Goal: Task Accomplishment & Management: Manage account settings

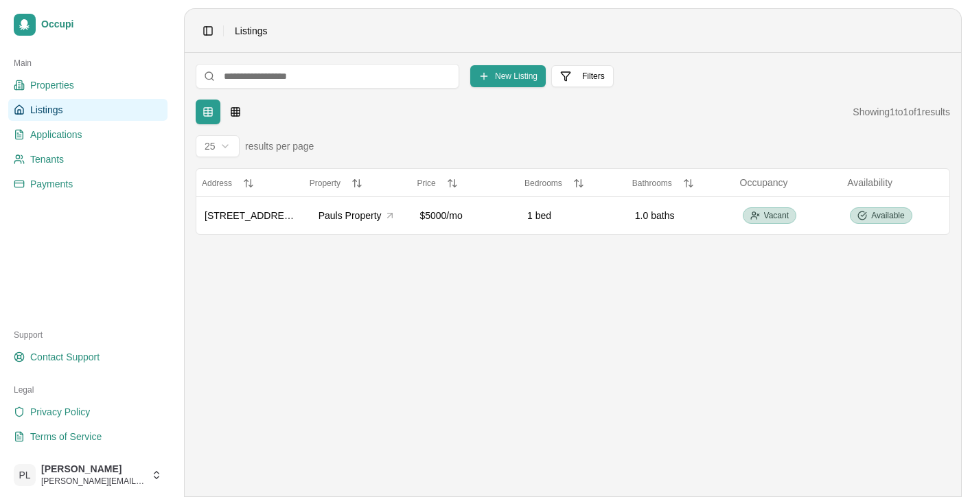
click at [73, 170] on ul "Properties Listings Applications Tenants Payments" at bounding box center [87, 134] width 159 height 121
click at [74, 156] on link "Tenants" at bounding box center [87, 159] width 159 height 22
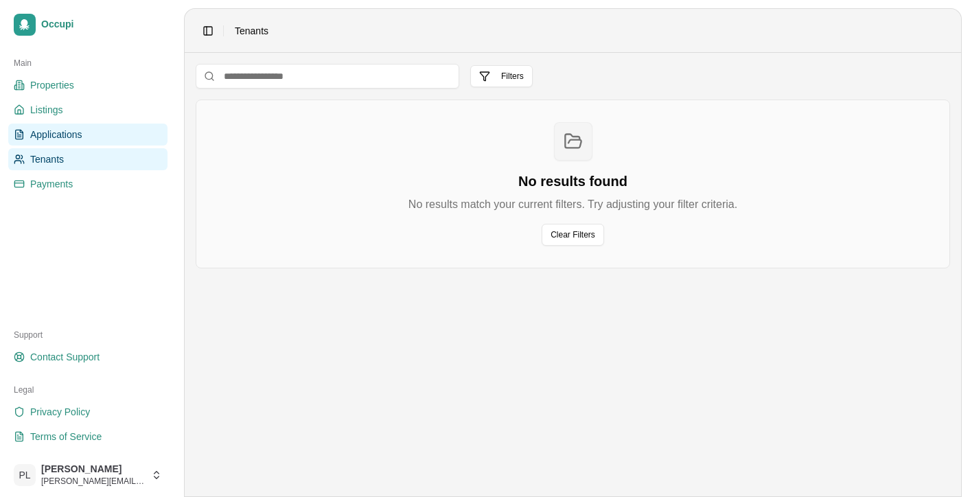
click at [102, 137] on link "Applications" at bounding box center [87, 135] width 159 height 22
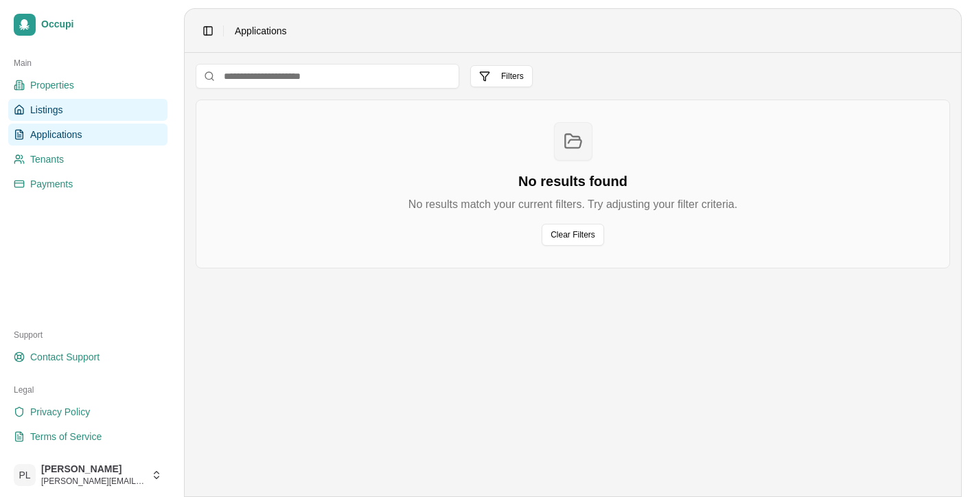
click at [67, 110] on link "Listings" at bounding box center [87, 110] width 159 height 22
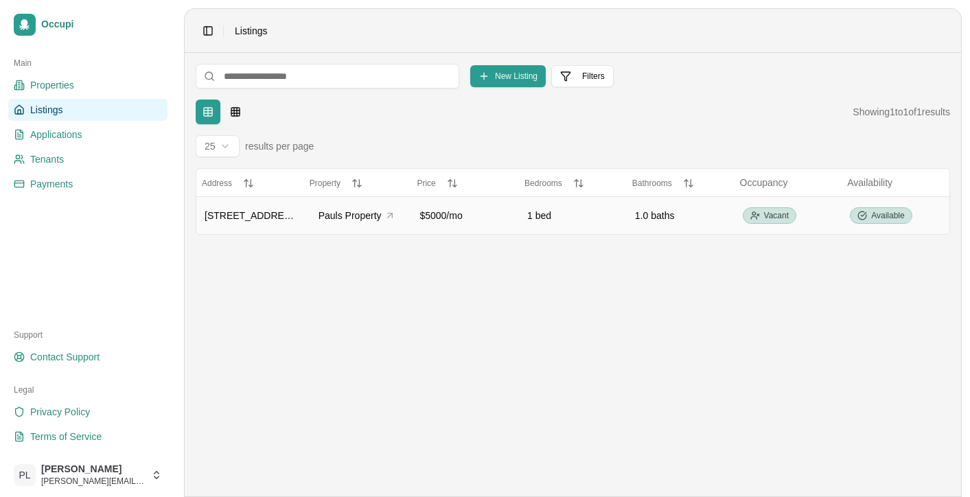
click at [528, 218] on div "1 bed" at bounding box center [572, 216] width 91 height 14
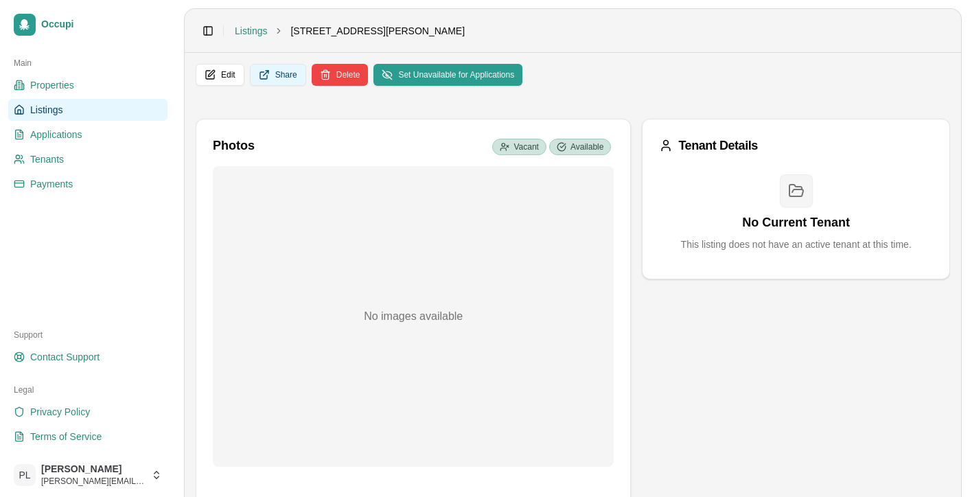
click at [284, 71] on button "Share" at bounding box center [278, 75] width 56 height 22
click at [86, 132] on link "Applications" at bounding box center [87, 135] width 159 height 22
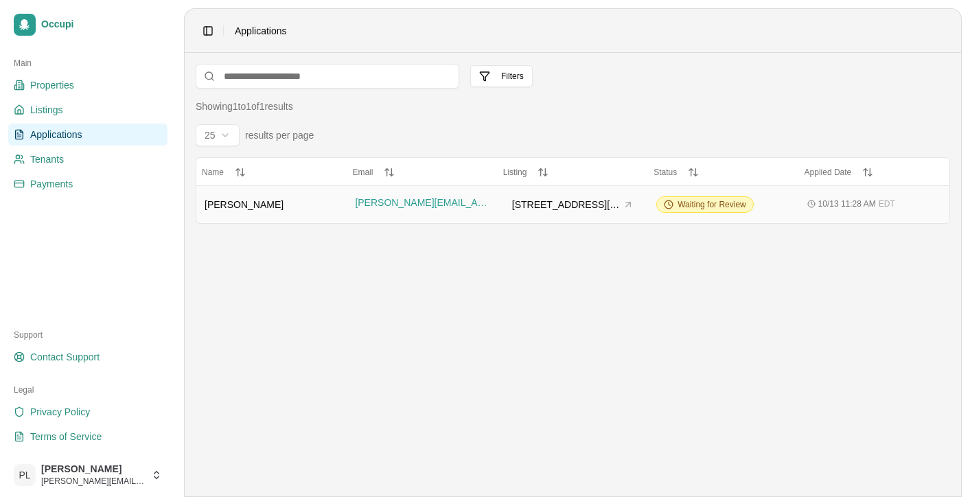
click at [487, 204] on div "[PERSON_NAME][EMAIL_ADDRESS][DOMAIN_NAME]" at bounding box center [422, 204] width 134 height 17
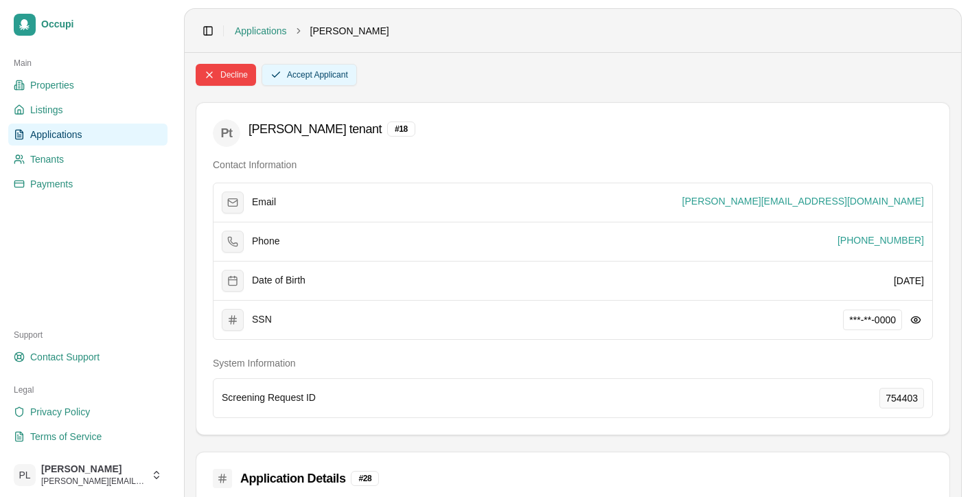
click at [330, 76] on button "Accept Applicant" at bounding box center [309, 75] width 95 height 22
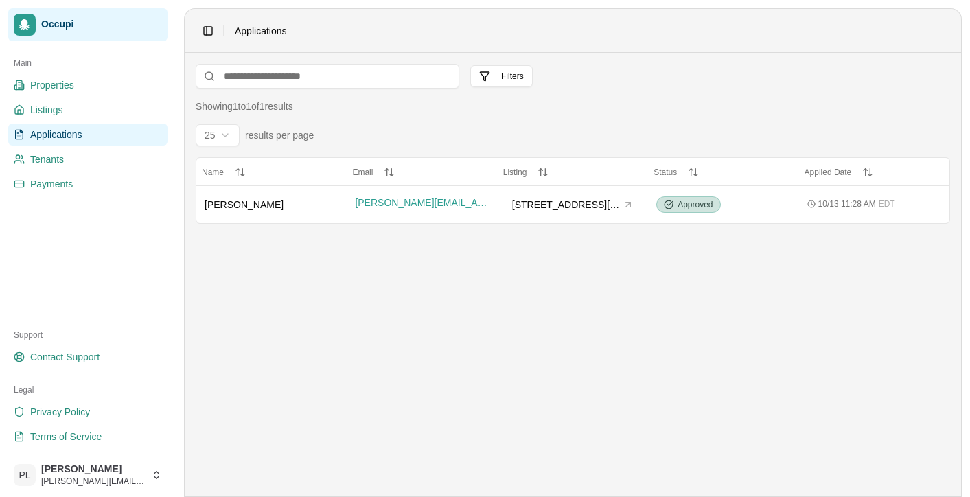
click at [26, 27] on icon at bounding box center [24, 24] width 11 height 11
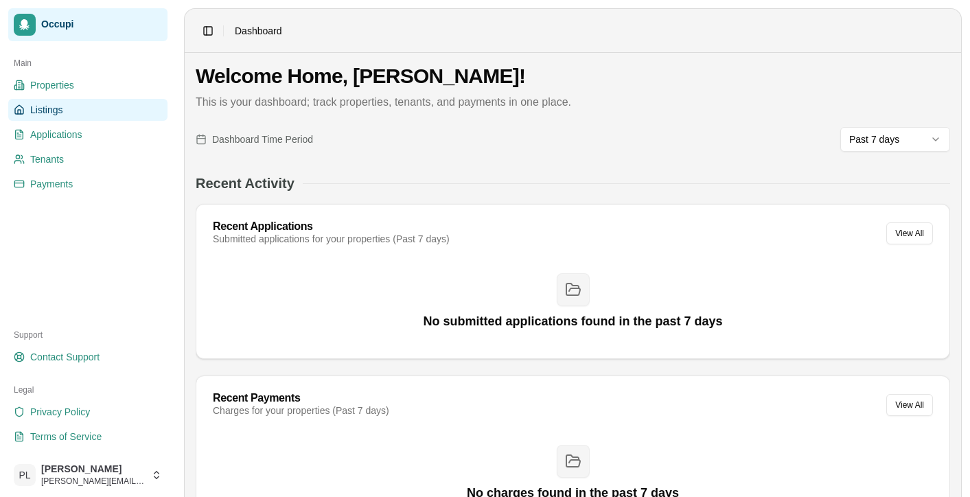
click at [67, 110] on link "Listings" at bounding box center [87, 110] width 159 height 22
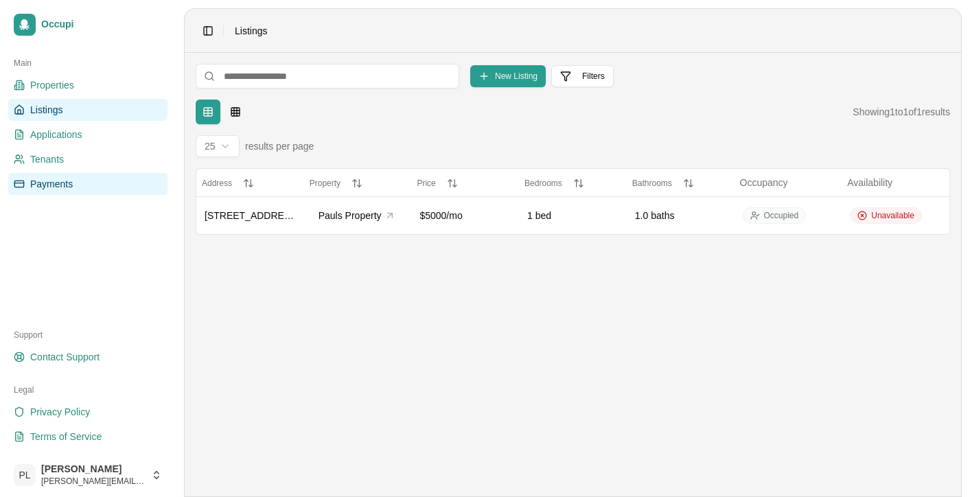
click at [75, 185] on link "Payments" at bounding box center [87, 184] width 159 height 22
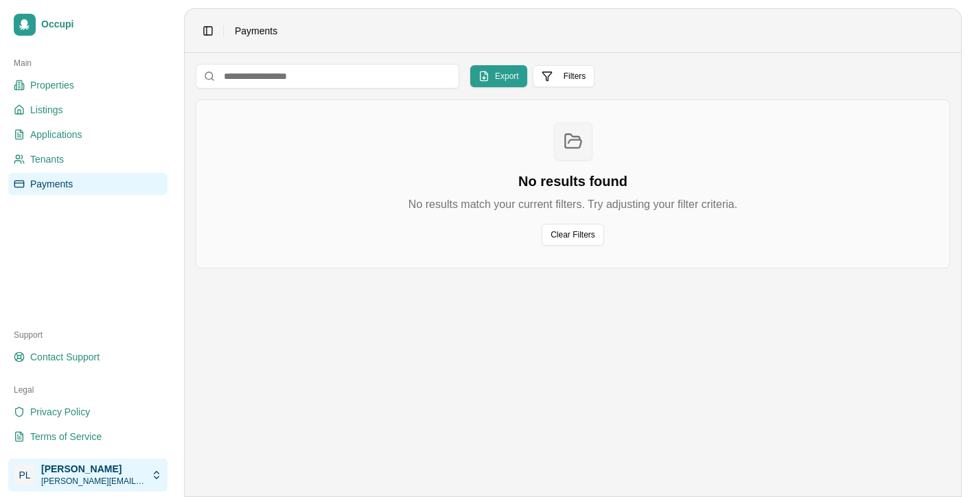
click at [83, 468] on html "Occupi Main Properties Listings Applications Tenants Payments Support Contact S…" at bounding box center [485, 248] width 970 height 497
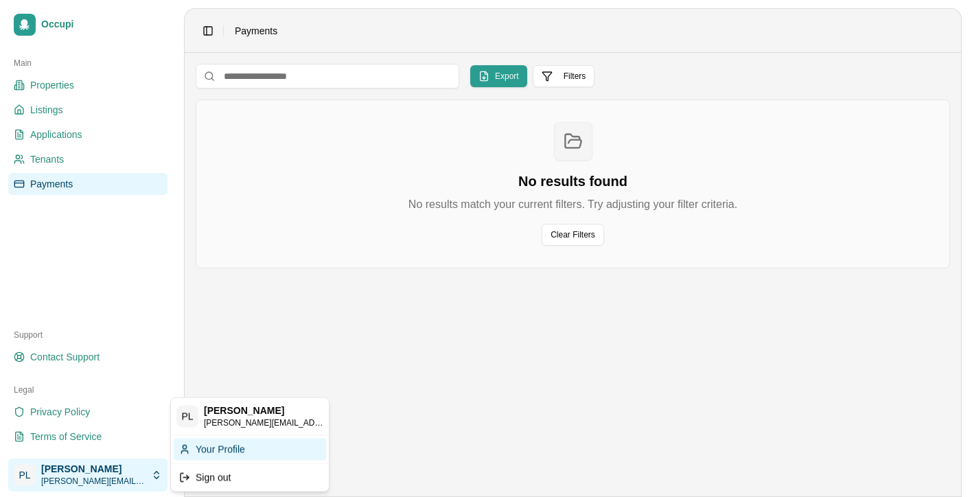
click at [218, 451] on div "Your Profile" at bounding box center [250, 449] width 152 height 22
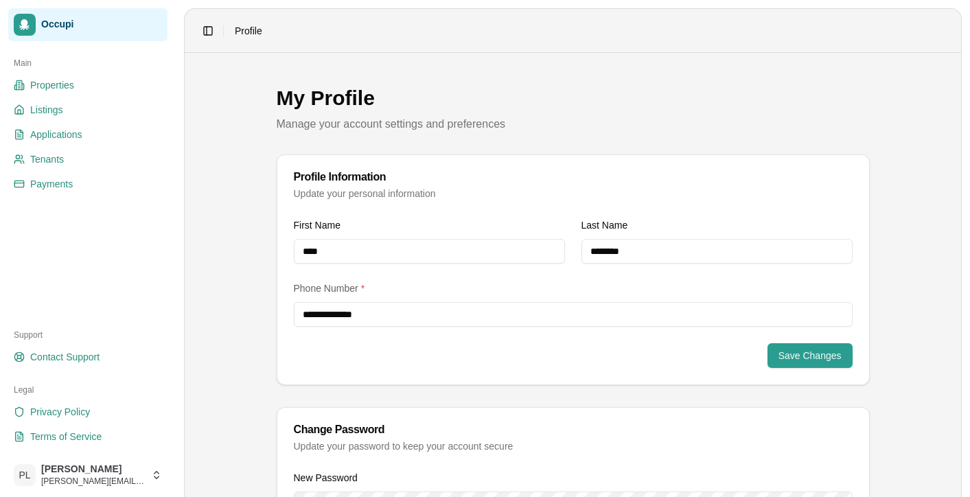
click at [56, 30] on span "Occupi" at bounding box center [101, 25] width 121 height 12
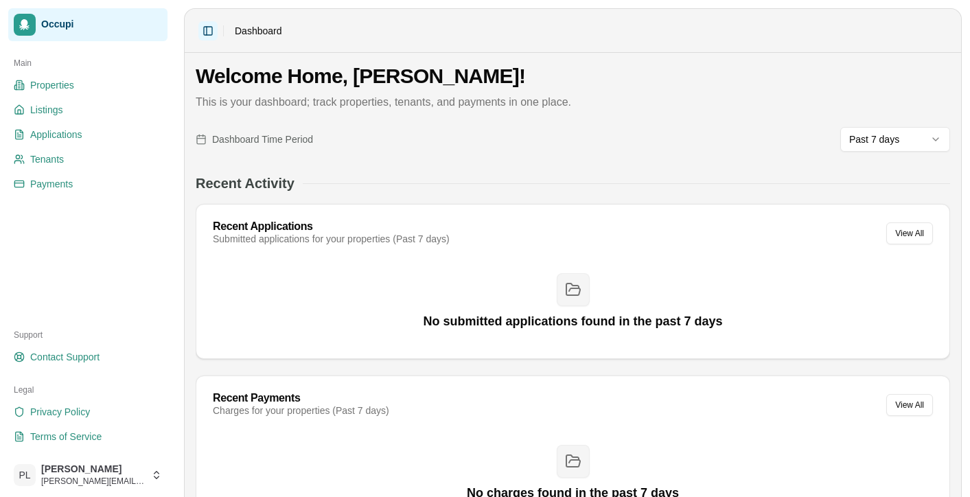
click at [209, 32] on button "Toggle Sidebar" at bounding box center [207, 30] width 19 height 19
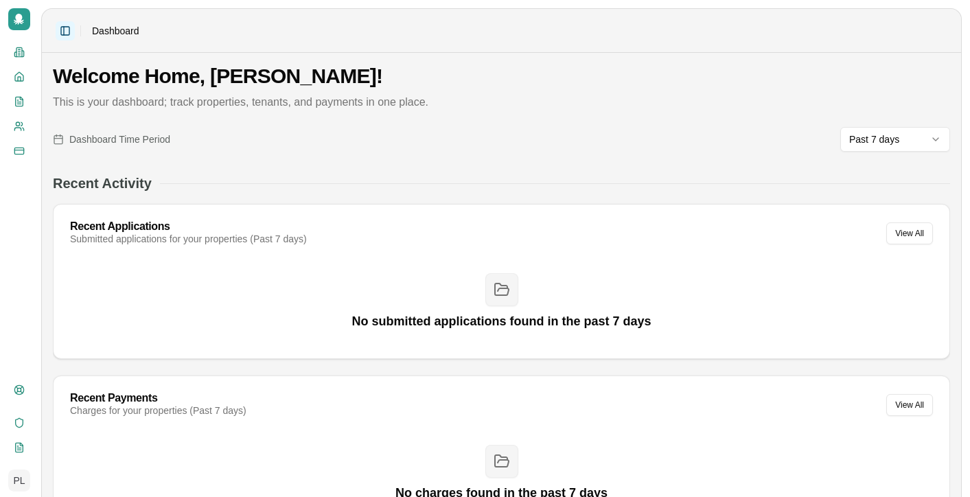
click at [67, 30] on button "Toggle Sidebar" at bounding box center [65, 30] width 19 height 19
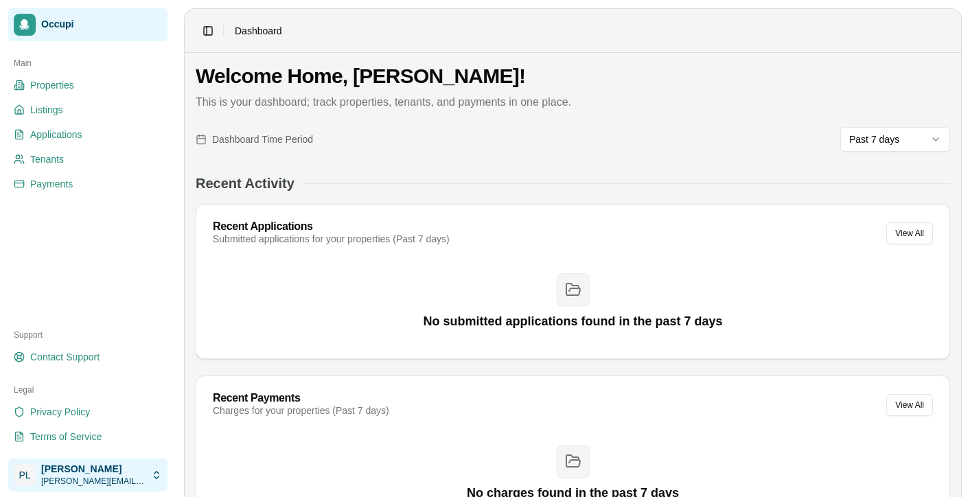
click at [97, 472] on html "Occupi Main Properties Listings Applications Tenants Payments Support Contact S…" at bounding box center [485, 248] width 970 height 497
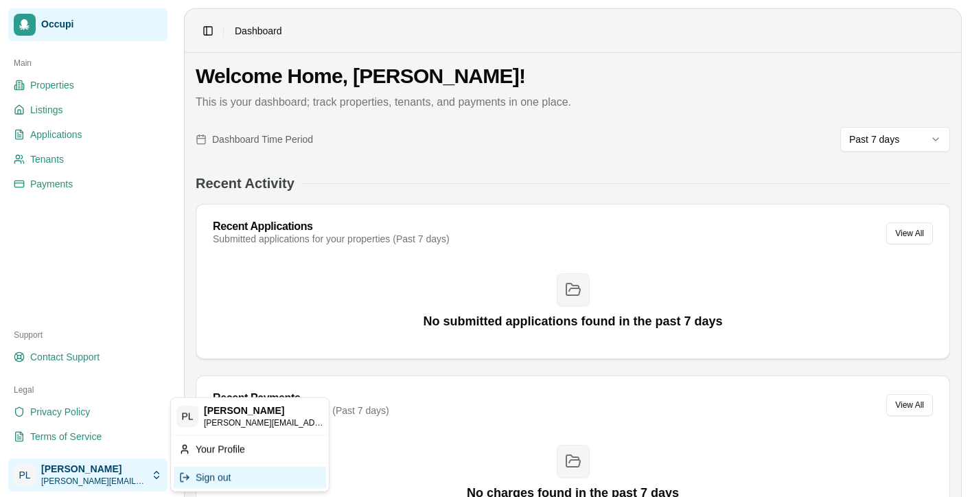
click at [211, 472] on div "Sign out" at bounding box center [250, 477] width 152 height 22
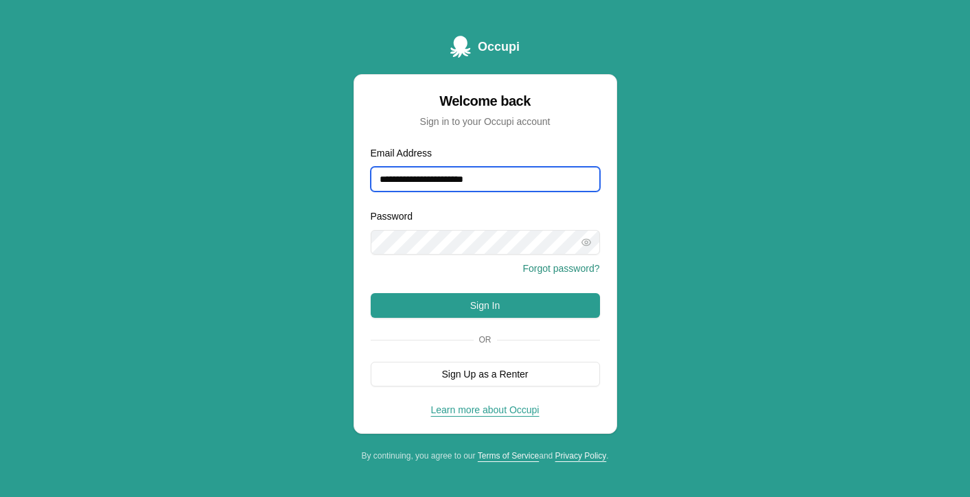
click at [505, 190] on input "**********" at bounding box center [485, 179] width 229 height 25
type input "**********"
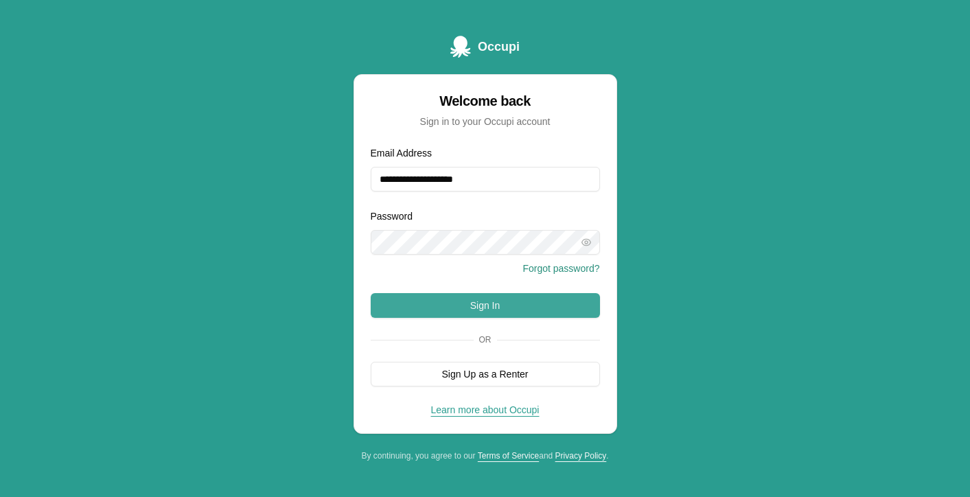
click at [471, 306] on button "Sign In" at bounding box center [485, 305] width 229 height 25
